Goal: Information Seeking & Learning: Find specific fact

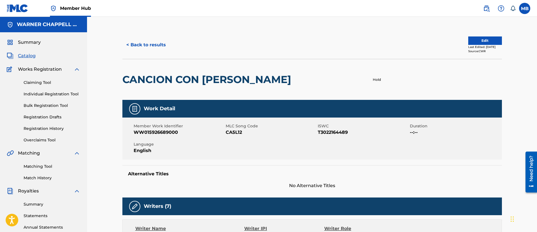
click at [30, 58] on span "Catalog" at bounding box center [27, 56] width 18 height 7
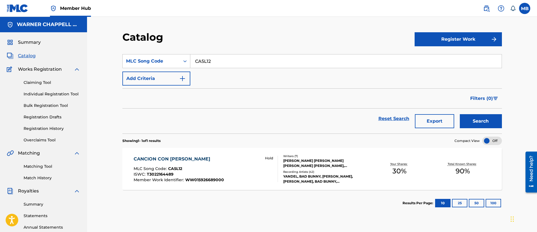
drag, startPoint x: 229, startPoint y: 59, endPoint x: 148, endPoint y: 50, distance: 81.9
click at [153, 53] on section "SearchWithCriteria53526ccd-6a6c-46e6-803b-5ed8b03304bc MLC Song Code CA5L12 Add…" at bounding box center [312, 90] width 380 height 86
paste input "SVBDGZ"
type input "SVBDGZ"
click at [460, 114] on button "Search" at bounding box center [481, 121] width 42 height 14
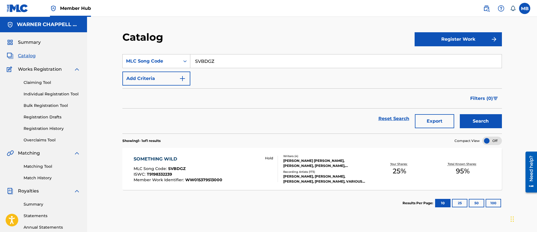
click at [239, 174] on div "SOMETHING WILD MLC Song Code : SVBDGZ ISWC : T9198332239 Member Work Identifier…" at bounding box center [206, 169] width 144 height 26
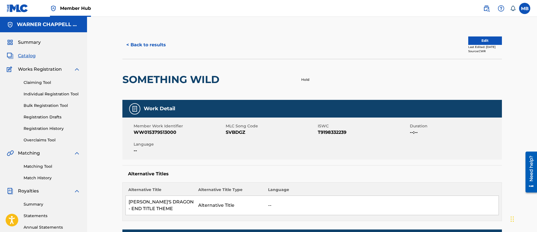
click at [164, 129] on span "WW015379513000" at bounding box center [179, 132] width 91 height 7
copy span "WW015379513000"
click at [473, 10] on nav "Member Hub MB MB Marshall Borden [EMAIL_ADDRESS][PERSON_NAME][DOMAIN_NAME] Noti…" at bounding box center [268, 8] width 537 height 17
click at [493, 6] on span at bounding box center [498, 8] width 35 height 11
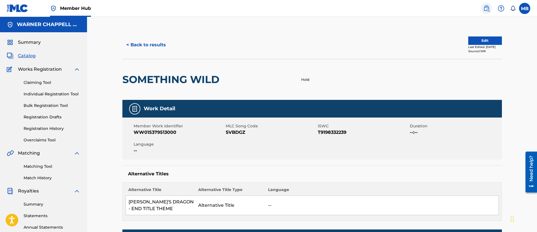
click at [491, 6] on link at bounding box center [486, 8] width 11 height 11
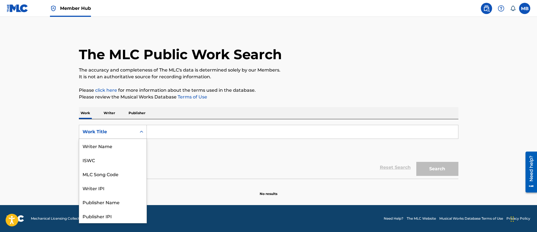
click at [127, 132] on div "Work Title" at bounding box center [108, 132] width 51 height 7
click at [121, 150] on div "MLC Song Code" at bounding box center [112, 146] width 67 height 14
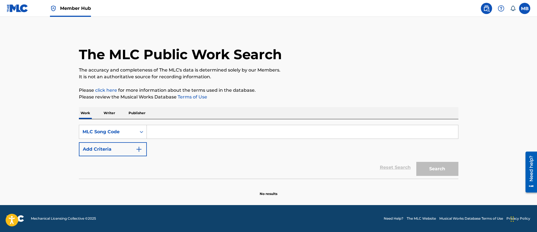
paste input "GA8O5I"
click at [163, 134] on input "Search Form" at bounding box center [302, 131] width 311 height 13
type input "GA8O5I"
click at [416, 162] on button "Search" at bounding box center [437, 169] width 42 height 14
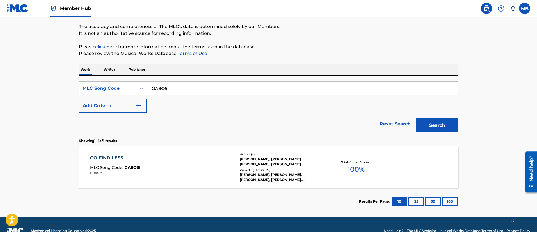
scroll to position [56, 0]
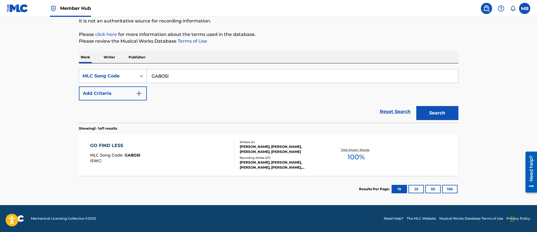
click at [198, 162] on div "GO FIND LESS MLC Song Code : GA8O5I ISWC :" at bounding box center [162, 154] width 144 height 25
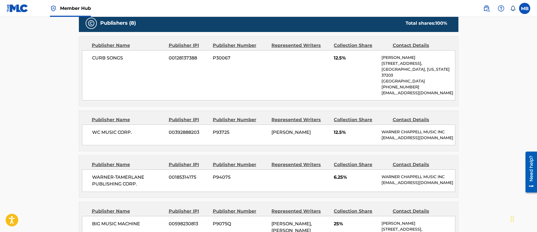
scroll to position [211, 0]
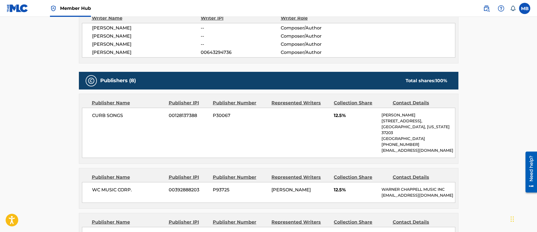
click at [85, 4] on link "Member Hub" at bounding box center [70, 8] width 41 height 17
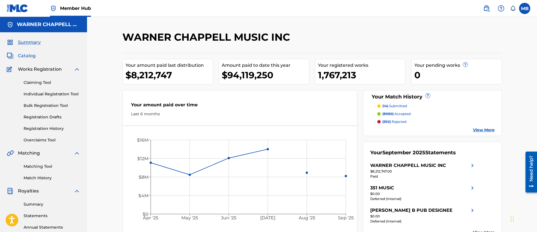
click at [26, 56] on span "Catalog" at bounding box center [27, 56] width 18 height 7
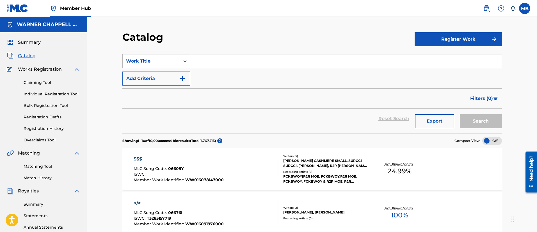
click at [154, 60] on div "Work Title" at bounding box center [151, 61] width 51 height 7
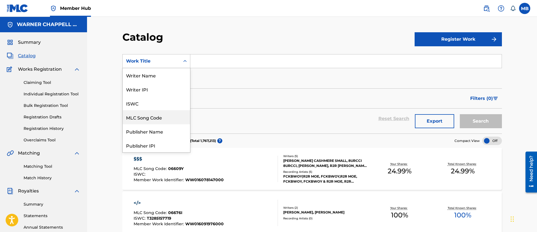
click at [146, 112] on div "MLC Song Code" at bounding box center [156, 117] width 67 height 14
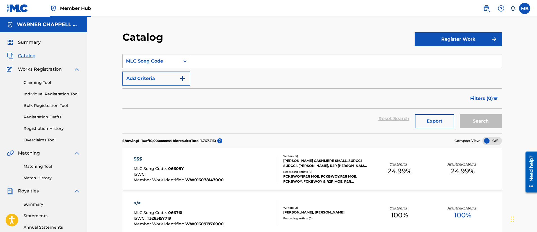
click at [253, 65] on input "Search Form" at bounding box center [345, 60] width 311 height 13
paste input "WB54W9"
click at [460, 114] on button "Search" at bounding box center [481, 121] width 42 height 14
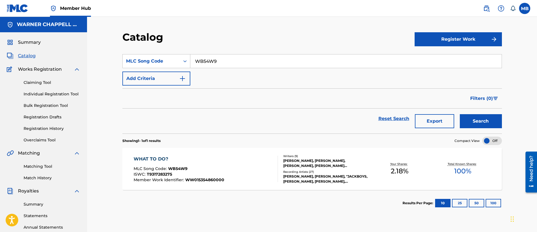
click at [207, 60] on input "WB54W9" at bounding box center [345, 60] width 311 height 13
paste input "C09575"
type input "C09575"
click at [460, 114] on button "Search" at bounding box center [481, 121] width 42 height 14
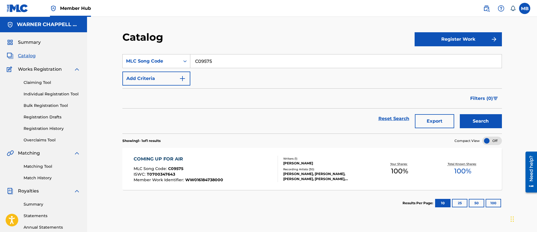
click at [240, 173] on div "COMING UP FOR AIR MLC Song Code : C09575 ISWC : T0700347643 Member Work Identif…" at bounding box center [206, 169] width 144 height 26
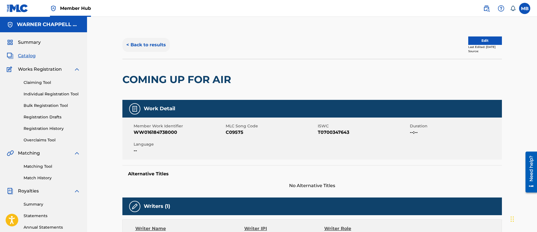
click at [152, 38] on button "< Back to results" at bounding box center [145, 45] width 47 height 14
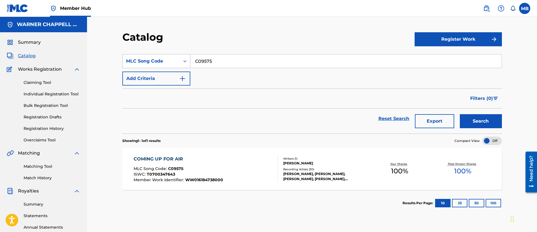
drag, startPoint x: 226, startPoint y: 66, endPoint x: 137, endPoint y: 57, distance: 89.8
click at [141, 59] on div "SearchWithCriteriafa00fa06-898a-4517-9115-07b96555e85e MLC Song Code C09575" at bounding box center [312, 61] width 380 height 14
paste input "B07518"
type input "B07518"
click at [460, 114] on button "Search" at bounding box center [481, 121] width 42 height 14
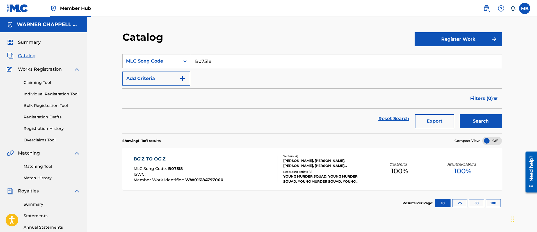
click at [231, 162] on div "BG'Z TO OG'Z MLC Song Code : B07518 ISWC : Member Work Identifier : WW016184797…" at bounding box center [206, 169] width 144 height 26
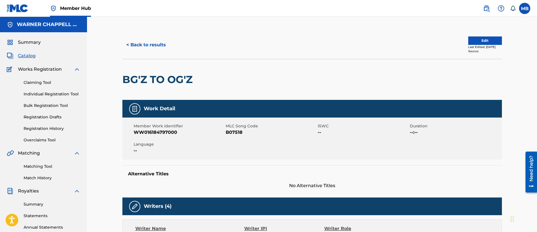
drag, startPoint x: 20, startPoint y: 55, endPoint x: 27, endPoint y: 55, distance: 7.0
click at [20, 55] on span "Catalog" at bounding box center [27, 56] width 18 height 7
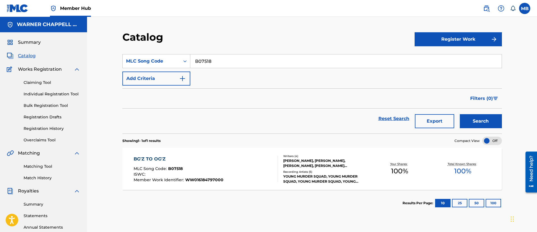
drag, startPoint x: 226, startPoint y: 61, endPoint x: 50, endPoint y: 54, distance: 176.5
click at [54, 57] on main "[PERSON_NAME] MUSIC INC Summary Catalog Works Registration Claiming Tool Indivi…" at bounding box center [268, 169] width 537 height 304
paste input "Q1588D"
type input "Q1588D"
click at [460, 114] on button "Search" at bounding box center [481, 121] width 42 height 14
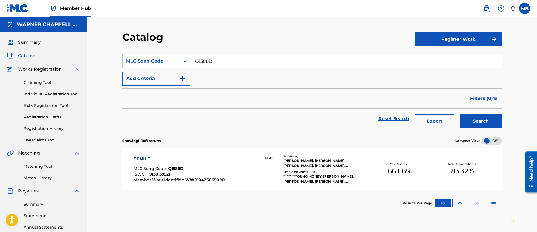
click at [227, 155] on div "SENILE MLC Song Code : Q1588D ISWC : T9138159521 Member Work Identifier : WW010…" at bounding box center [312, 169] width 380 height 42
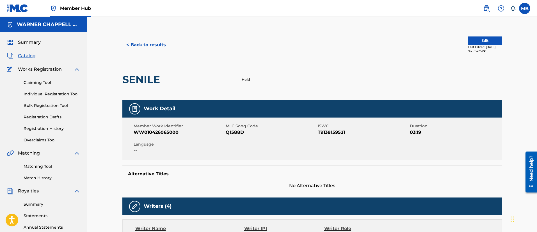
click at [165, 130] on span "WW010426065000" at bounding box center [179, 132] width 91 height 7
copy span "WW010426065000"
